Goal: Navigation & Orientation: Find specific page/section

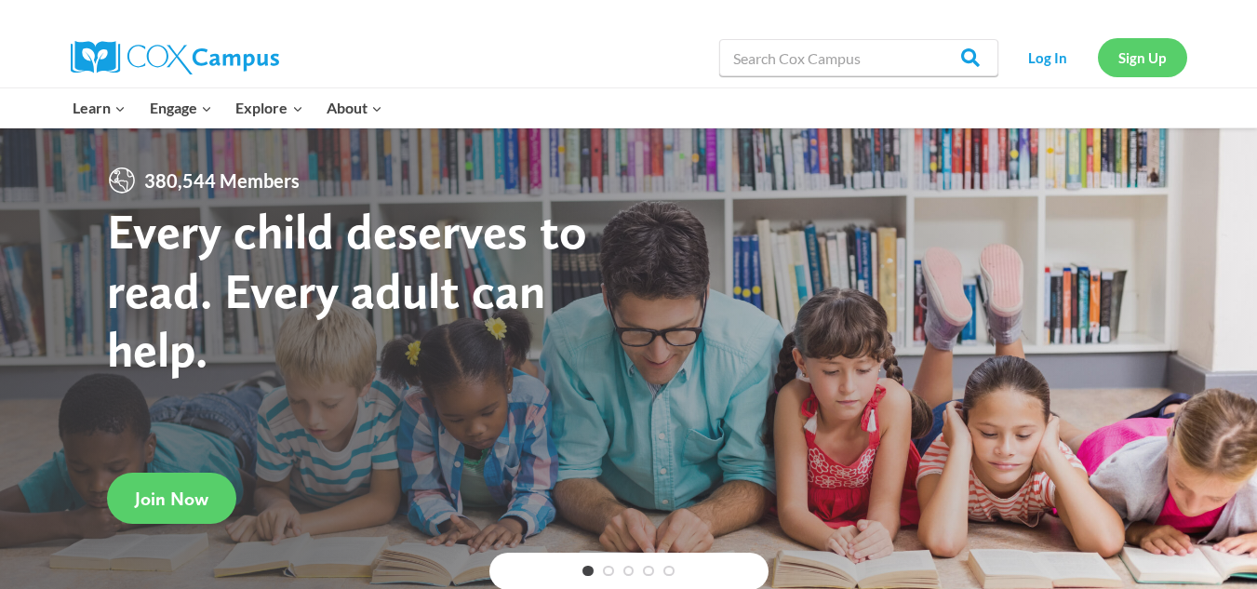
click at [1111, 63] on link "Sign Up" at bounding box center [1142, 57] width 89 height 38
